Goal: Transaction & Acquisition: Purchase product/service

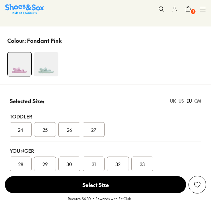
select select "*"
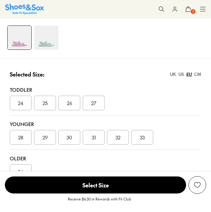
click at [119, 138] on span "32" at bounding box center [118, 137] width 5 height 7
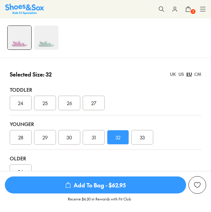
click at [89, 193] on span "Add To Bag - $62.95" at bounding box center [95, 185] width 181 height 17
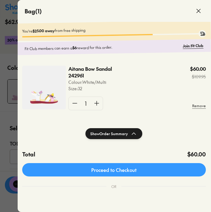
scroll to position [0, 0]
click at [193, 12] on span at bounding box center [198, 10] width 17 height 17
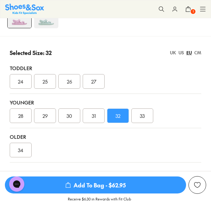
scroll to position [345, 0]
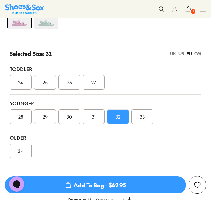
click at [75, 194] on span "Add To Bag - $62.95" at bounding box center [95, 185] width 181 height 17
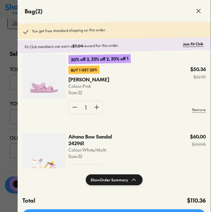
scroll to position [10, 0]
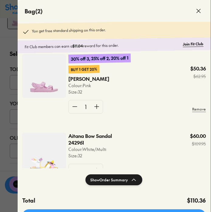
click at [196, 11] on icon at bounding box center [198, 10] width 7 height 7
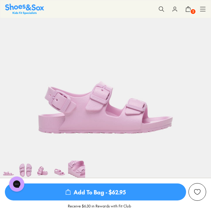
scroll to position [62, 0]
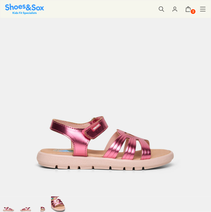
select select "*"
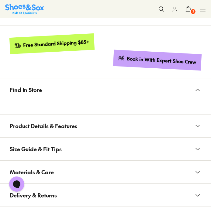
scroll to position [523, 0]
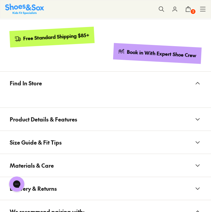
click at [16, 119] on span "Product Details & Features" at bounding box center [44, 119] width 68 height 18
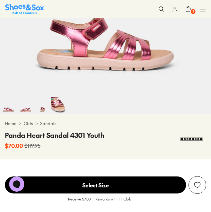
scroll to position [136, 0]
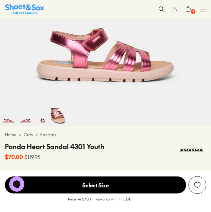
click at [78, 52] on img at bounding box center [105, 2] width 211 height 211
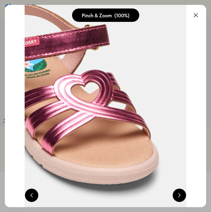
scroll to position [0, 201]
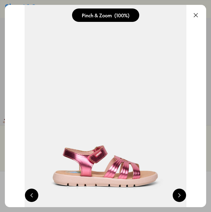
click at [176, 196] on button at bounding box center [179, 195] width 13 height 13
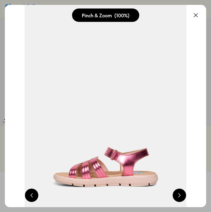
click at [177, 197] on button at bounding box center [179, 195] width 13 height 13
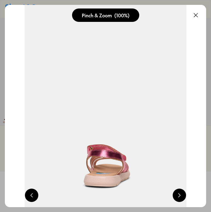
click at [178, 198] on button at bounding box center [179, 195] width 13 height 13
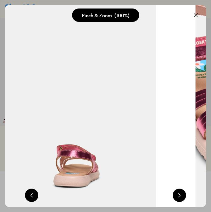
scroll to position [0, 805]
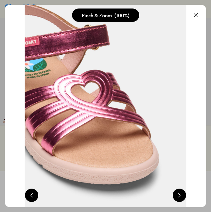
click at [178, 197] on button at bounding box center [179, 195] width 13 height 13
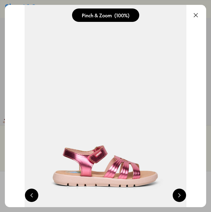
click at [176, 197] on button at bounding box center [179, 195] width 13 height 13
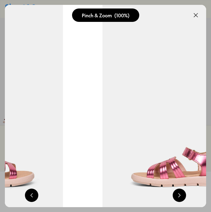
scroll to position [0, 403]
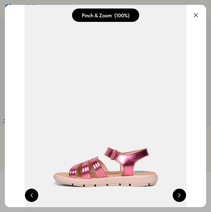
click at [180, 196] on button at bounding box center [179, 195] width 13 height 13
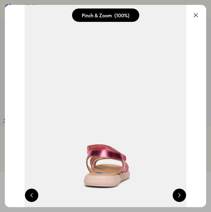
click at [177, 192] on button at bounding box center [179, 195] width 13 height 13
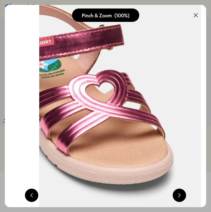
scroll to position [0, 805]
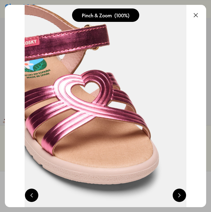
click at [178, 202] on button at bounding box center [179, 195] width 13 height 13
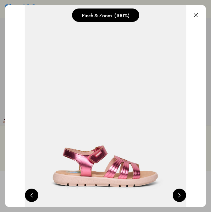
scroll to position [0, 201]
click at [180, 197] on button at bounding box center [179, 195] width 13 height 13
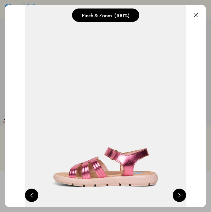
click at [178, 196] on button at bounding box center [179, 195] width 13 height 13
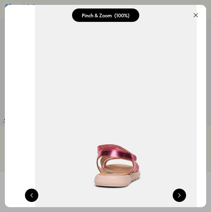
scroll to position [0, 604]
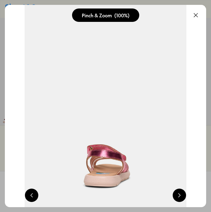
click at [178, 198] on button at bounding box center [179, 195] width 13 height 13
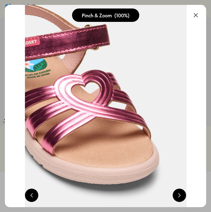
scroll to position [0, 805]
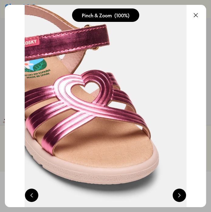
click at [193, 14] on button at bounding box center [195, 15] width 13 height 13
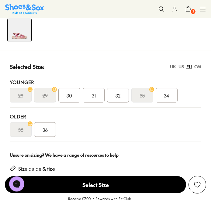
scroll to position [316, 0]
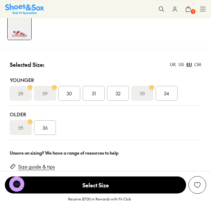
click at [116, 93] on span "32" at bounding box center [118, 93] width 5 height 7
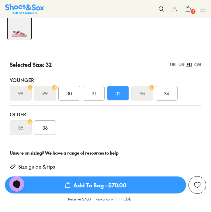
click at [95, 194] on span "Add To Bag - $70.00" at bounding box center [95, 185] width 181 height 17
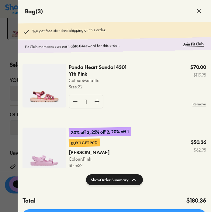
click at [196, 13] on icon at bounding box center [198, 10] width 7 height 7
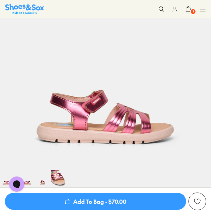
scroll to position [73, 0]
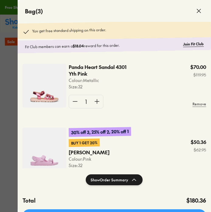
select select "*"
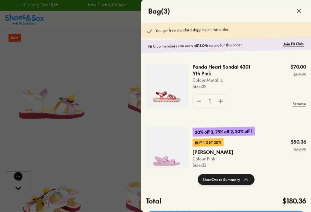
scroll to position [2, 0]
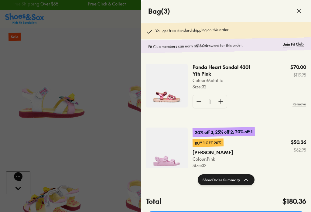
click at [203, 72] on p "Panda Heart Sandal 4301 Yth Pink" at bounding box center [224, 70] width 62 height 13
click at [166, 87] on img at bounding box center [167, 86] width 42 height 44
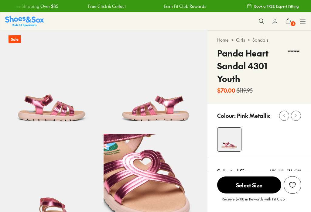
scroll to position [40, 0]
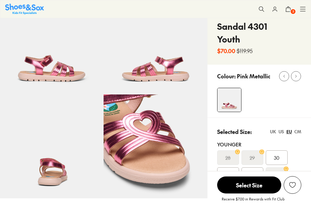
select select "*"
click at [290, 13] on button "3" at bounding box center [288, 8] width 13 height 13
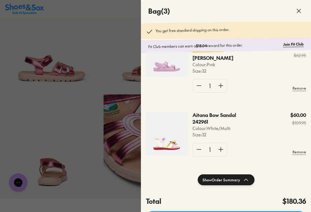
scroll to position [99, 0]
click at [167, 128] on img at bounding box center [167, 134] width 42 height 44
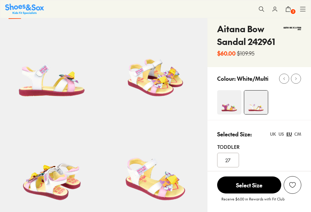
select select "*"
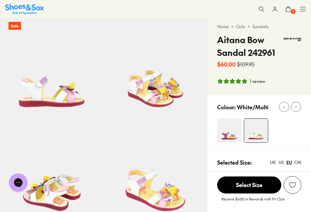
scroll to position [14, 0]
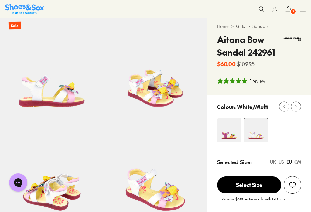
click at [290, 14] on button "3" at bounding box center [288, 8] width 13 height 13
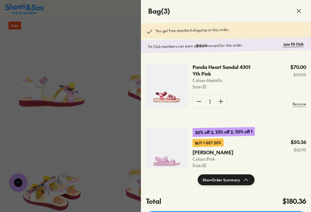
click at [212, 80] on p "Colour: Metallic" at bounding box center [232, 80] width 78 height 6
click at [168, 88] on img at bounding box center [167, 86] width 42 height 44
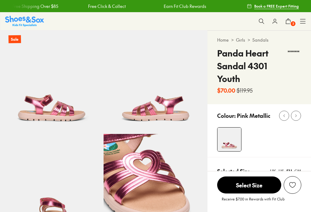
scroll to position [72, 0]
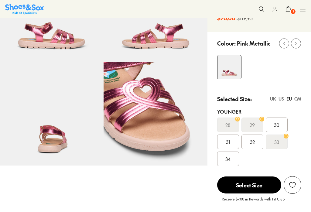
select select "*"
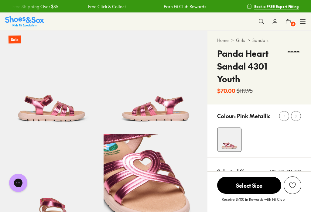
scroll to position [0, 0]
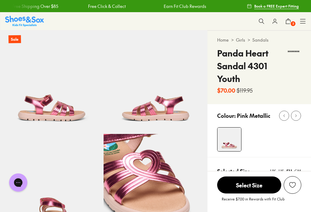
click at [288, 26] on button "3" at bounding box center [288, 21] width 13 height 13
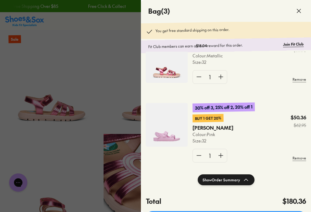
scroll to position [25, 0]
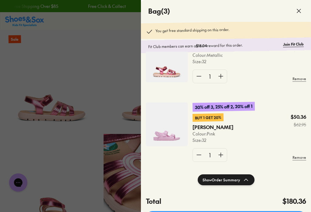
click at [201, 131] on p "Milano Eva G Fondant" at bounding box center [209, 127] width 33 height 7
click at [166, 131] on img at bounding box center [167, 124] width 42 height 44
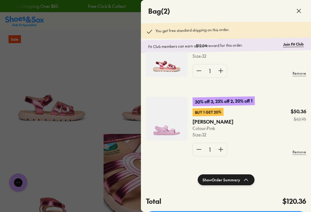
scroll to position [36, 0]
click at [119, 72] on div at bounding box center [155, 106] width 311 height 212
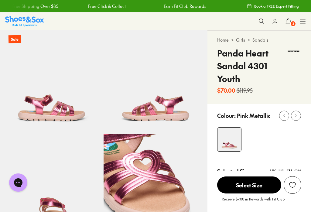
click at [263, 23] on icon at bounding box center [262, 21] width 6 height 6
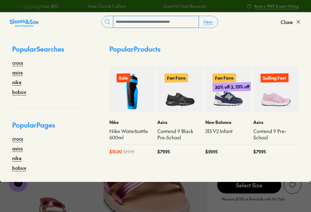
click at [177, 26] on input "text" at bounding box center [155, 22] width 85 height 12
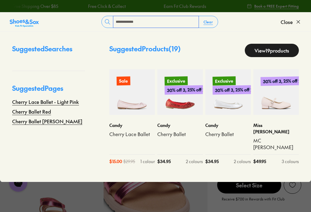
type input "**********"
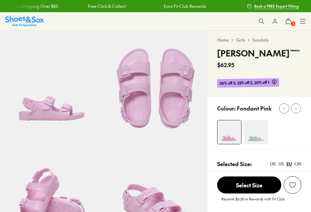
select select "*"
click at [289, 26] on button "3" at bounding box center [288, 21] width 13 height 13
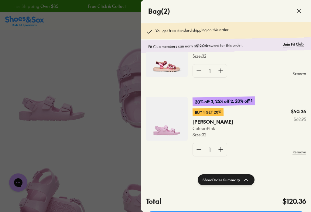
click at [299, 12] on icon at bounding box center [299, 10] width 7 height 7
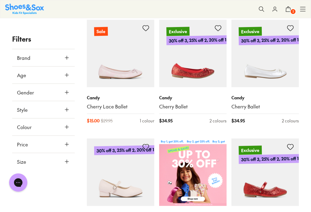
click at [119, 107] on link "Cherry Lace Ballet" at bounding box center [121, 106] width 68 height 7
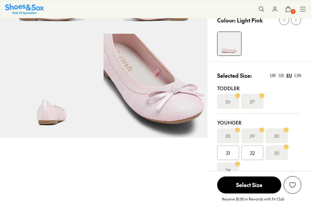
click at [254, 140] on div "29" at bounding box center [253, 136] width 22 height 15
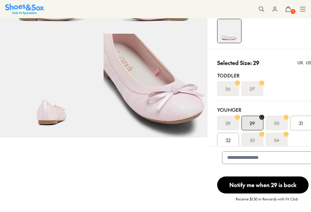
select select "*"
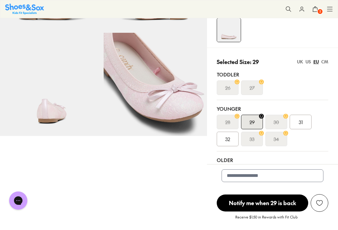
click at [231, 140] on div "32" at bounding box center [228, 139] width 22 height 15
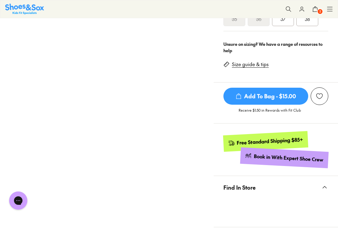
scroll to position [235, 0]
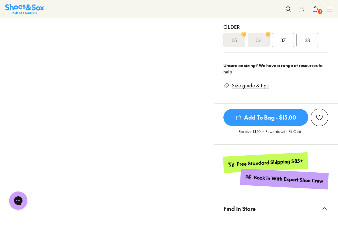
click at [277, 122] on span "Add To Bag - $15.00" at bounding box center [265, 117] width 85 height 17
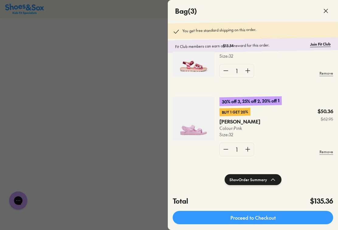
scroll to position [99, 0]
click at [278, 212] on link "Proceed to Checkout" at bounding box center [253, 217] width 161 height 13
